Goal: Find specific page/section: Find specific page/section

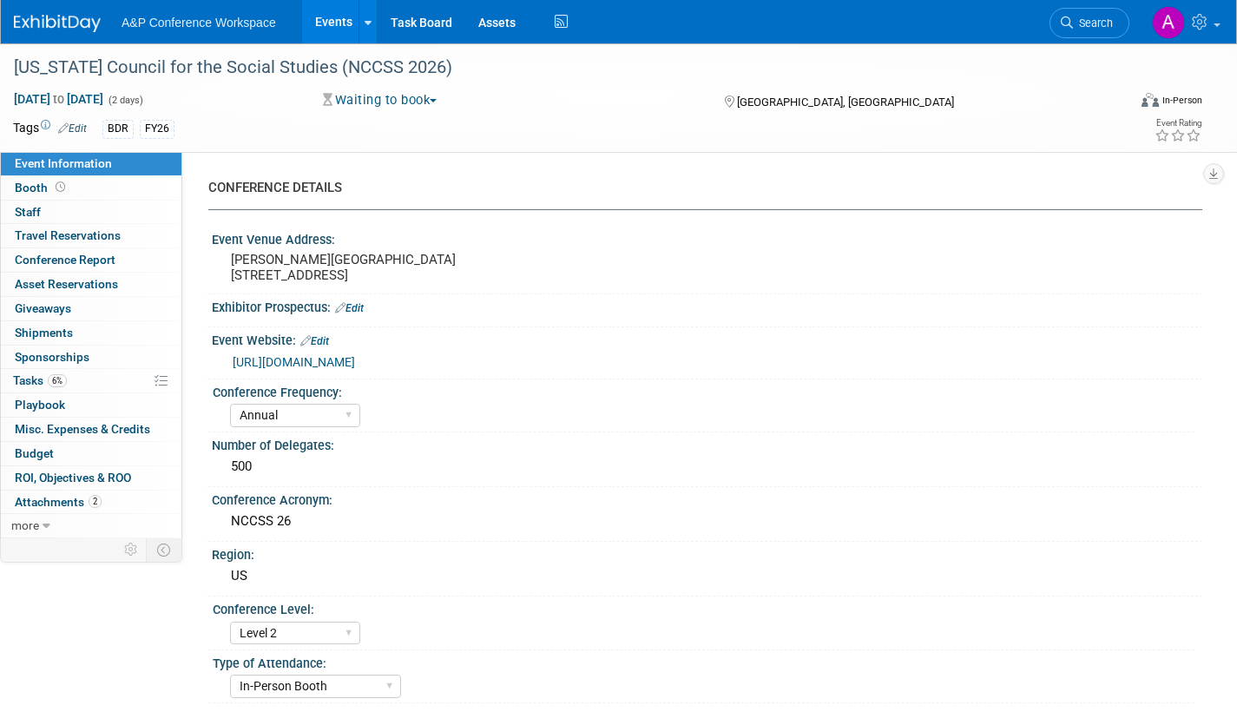
select select "Annual"
select select "Level 2"
select select "In-Person Booth"
select select "Schools"
select select "Bloomsbury Digital Resources"
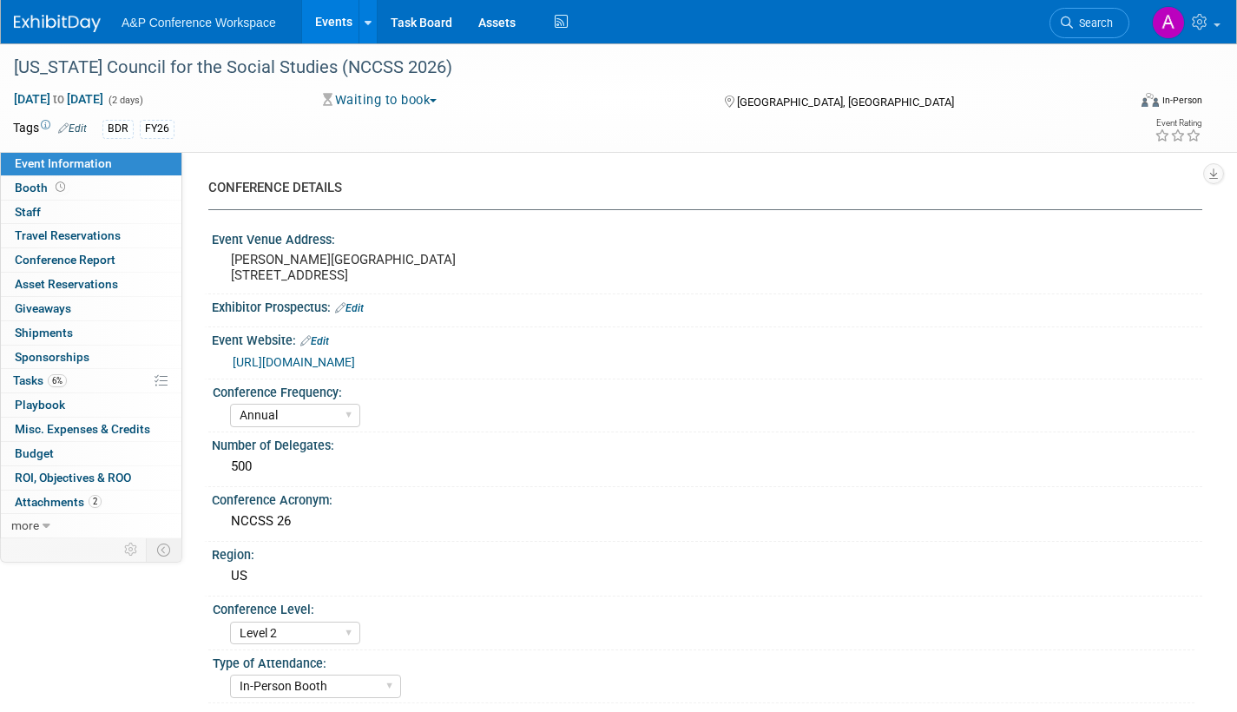
select select "[PERSON_NAME]"
select select "BDR Product Awareness and Trial Generation​"
click at [1093, 23] on span "Search" at bounding box center [1093, 22] width 40 height 13
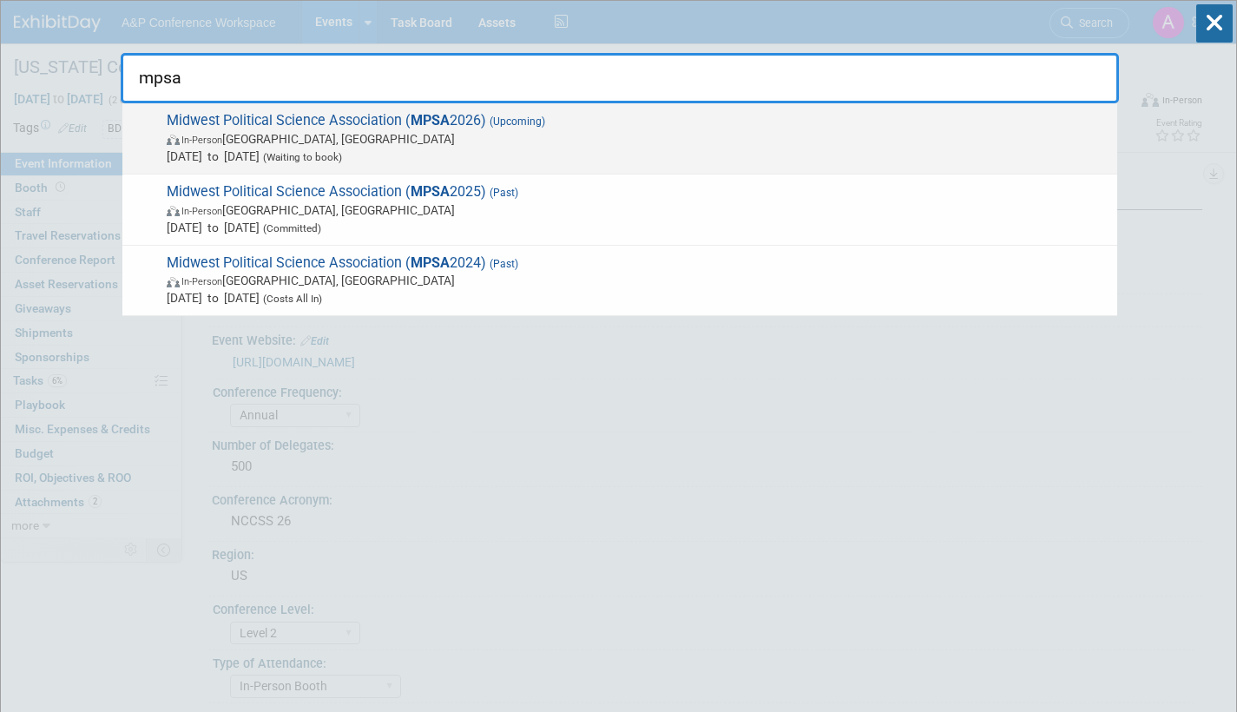
type input "mpsa"
click at [539, 130] on span "In-Person [GEOGRAPHIC_DATA], [GEOGRAPHIC_DATA]" at bounding box center [638, 138] width 942 height 17
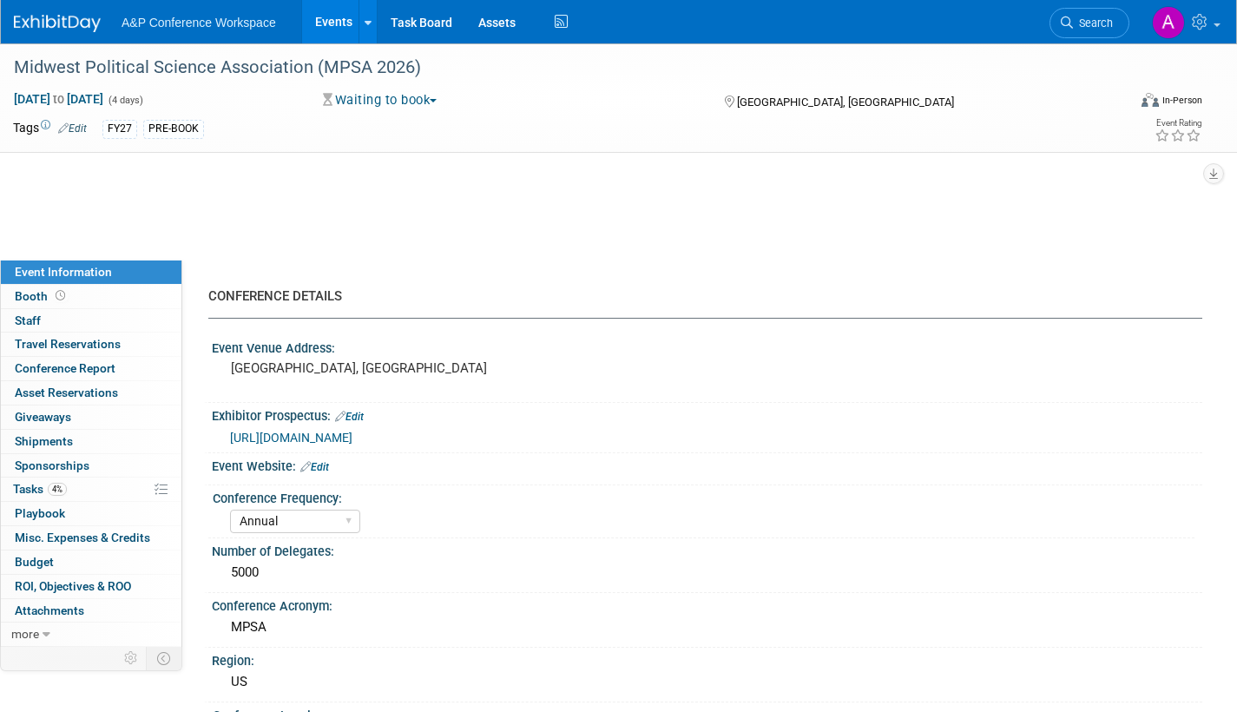
select select "Annual"
select select "Level 2"
select select "In-Person Booth"
select select "Politics & International Relations"
select select "Bloomsbury Academic"
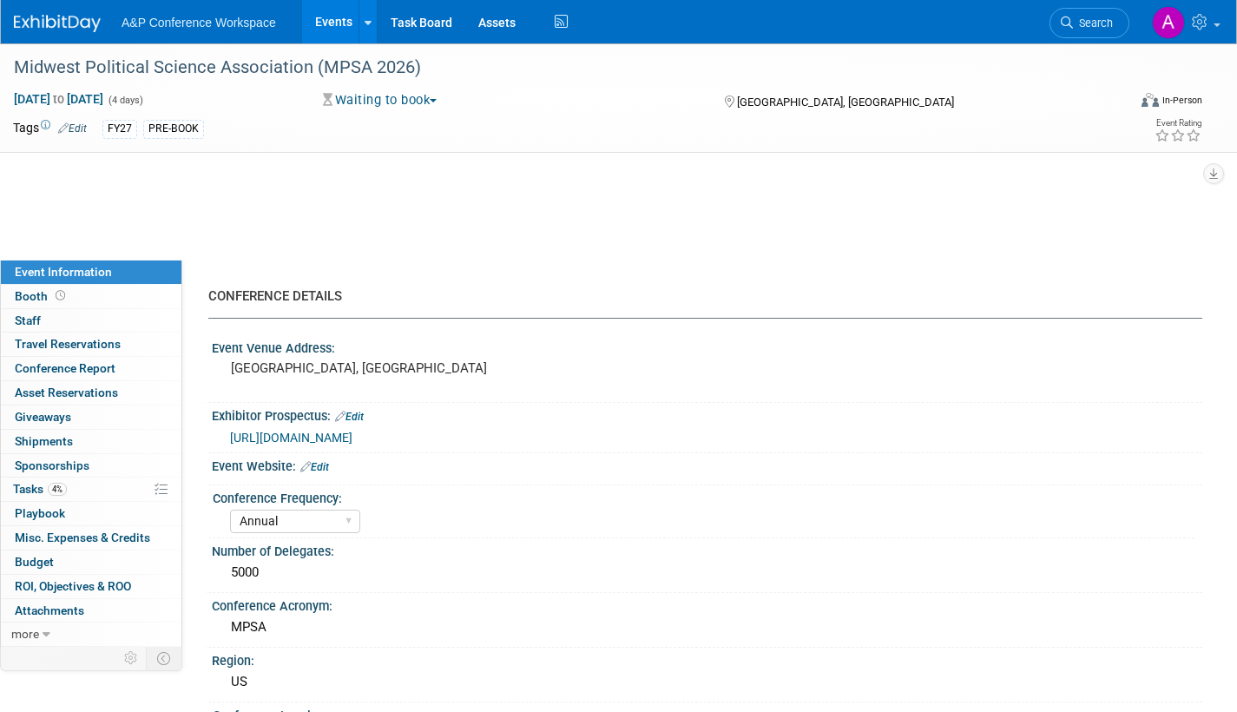
select select "[PERSON_NAME]"
select select "Networking/Commissioning"
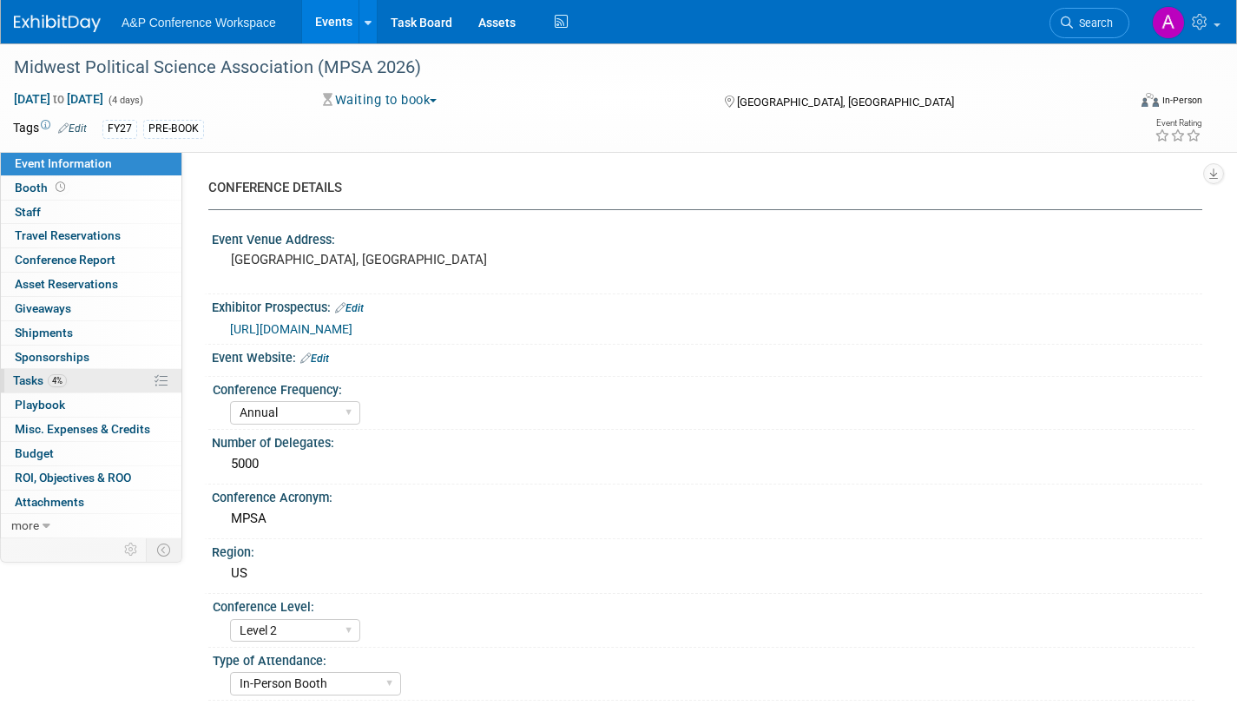
click at [29, 378] on span "Tasks 4%" at bounding box center [40, 380] width 54 height 14
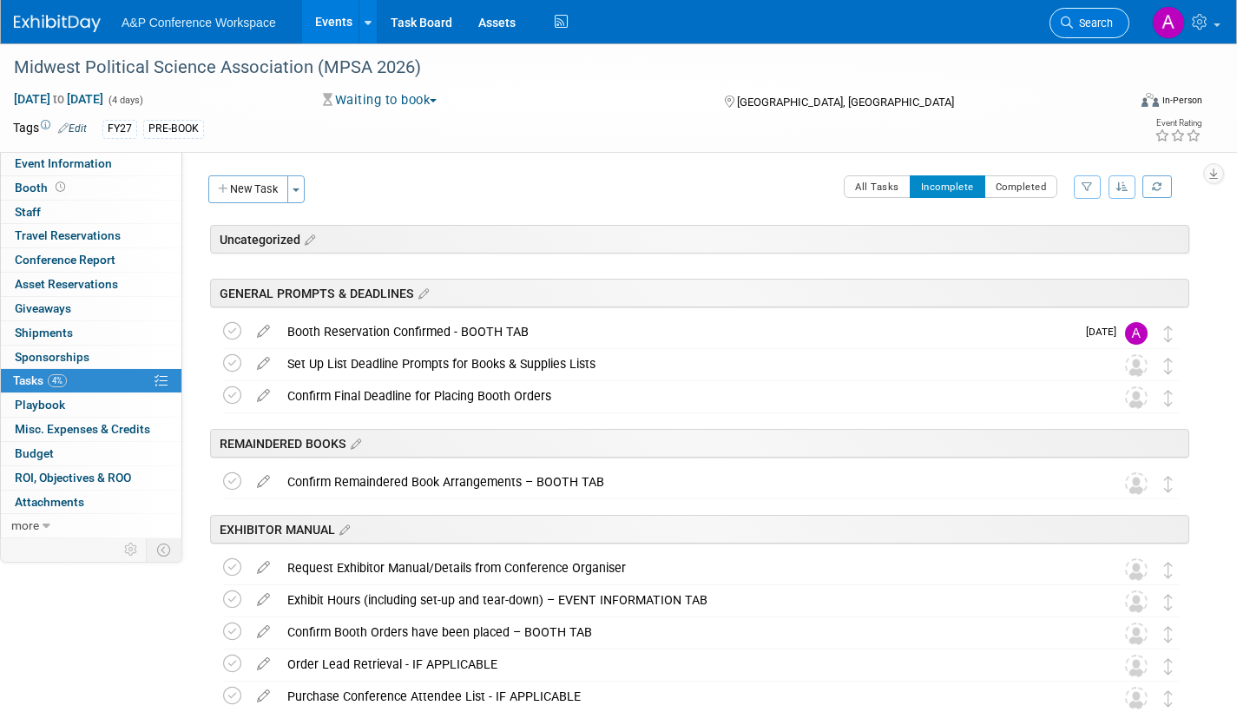
click at [1083, 13] on link "Search" at bounding box center [1089, 23] width 80 height 30
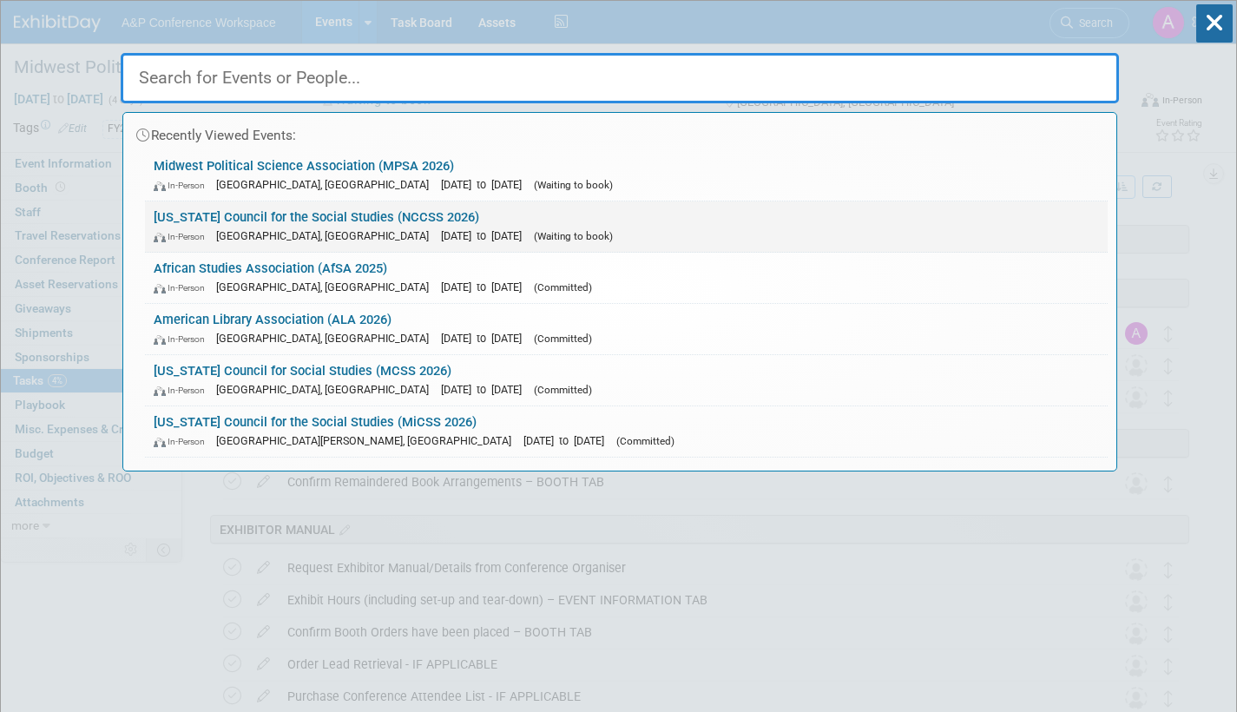
click at [463, 224] on link "North Carolina Council for the Social Studies (NCCSS 2026) In-Person Winston-Sa…" at bounding box center [626, 226] width 962 height 50
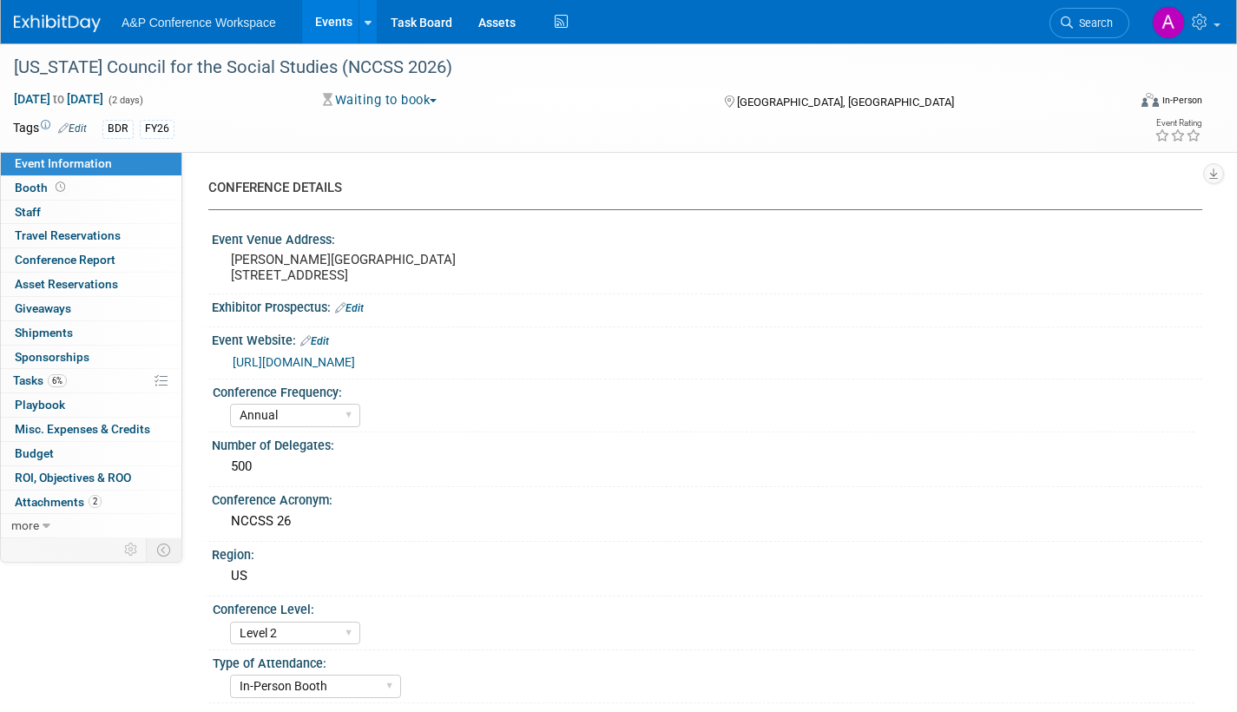
select select "Annual"
select select "Level 2"
select select "In-Person Booth"
select select "Schools"
select select "Bloomsbury Digital Resources"
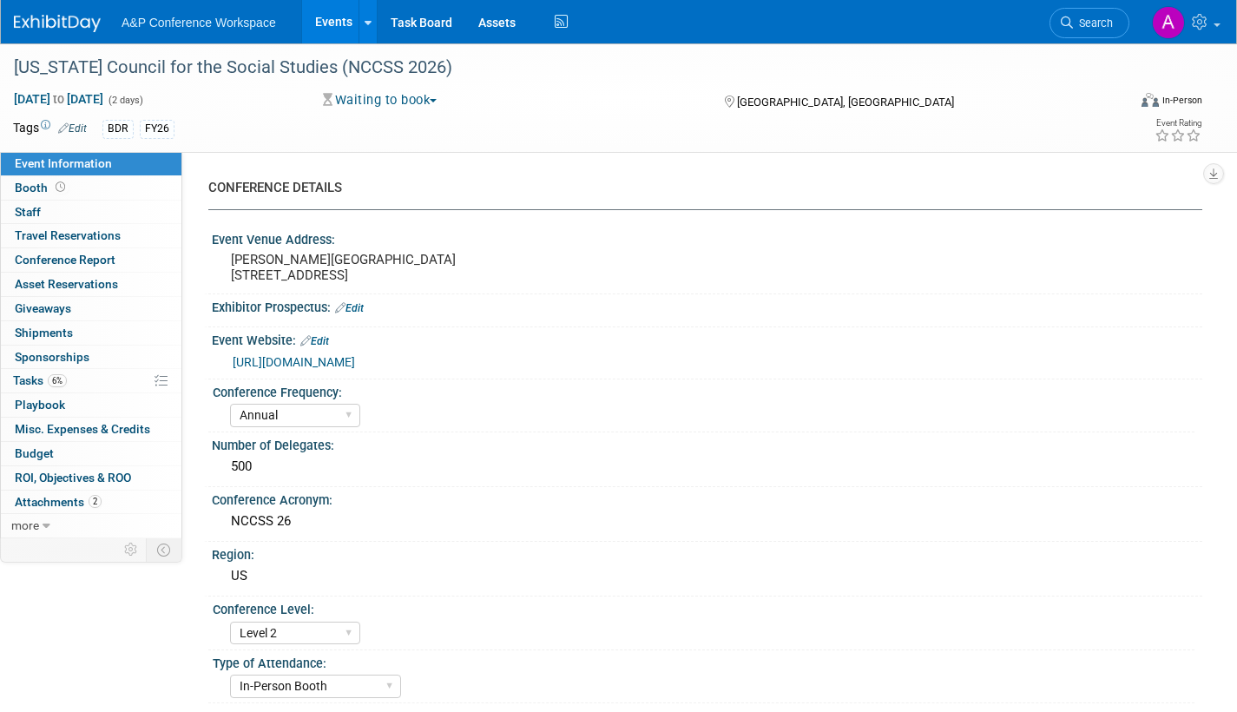
select select "[PERSON_NAME]"
select select "BDR Product Awareness and Trial Generation​"
click at [17, 449] on span "Budget" at bounding box center [34, 453] width 39 height 14
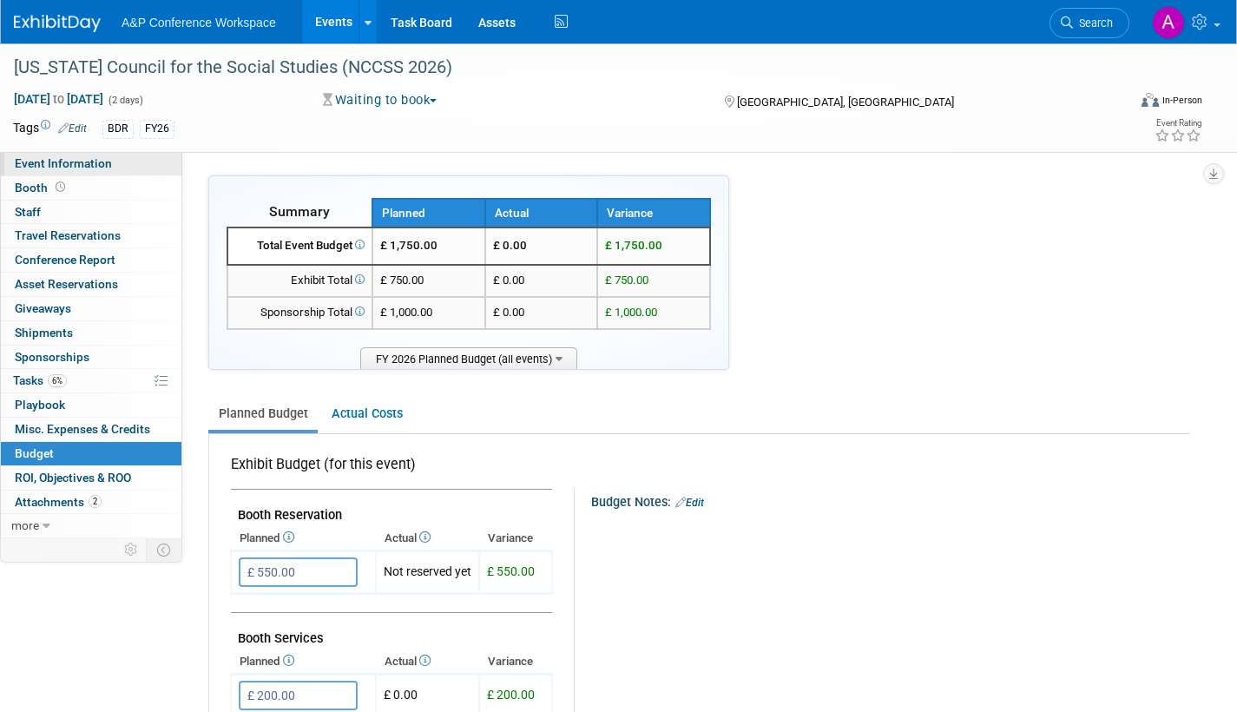
click at [30, 162] on span "Event Information" at bounding box center [63, 163] width 97 height 14
select select "Annual"
select select "Level 2"
select select "In-Person Booth"
select select "Schools"
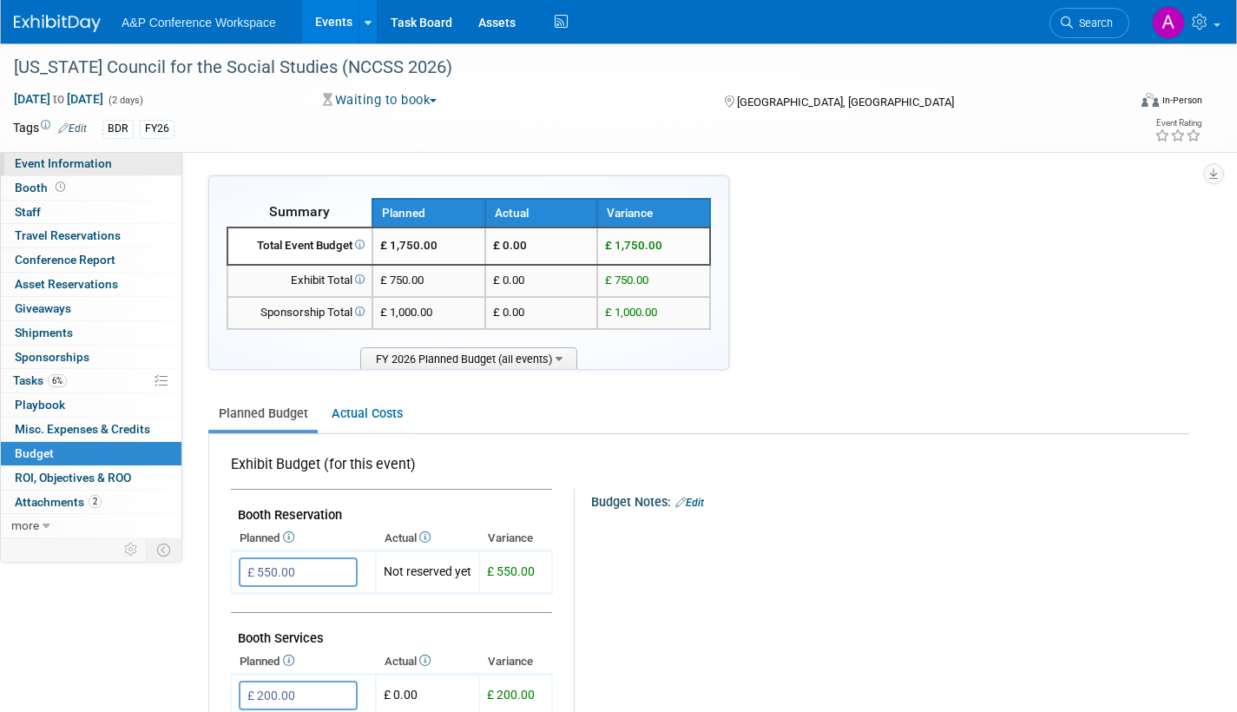
select select "Bloomsbury Digital Resources"
select select "[PERSON_NAME]"
select select "BDR Product Awareness and Trial Generation​"
